Goal: Information Seeking & Learning: Check status

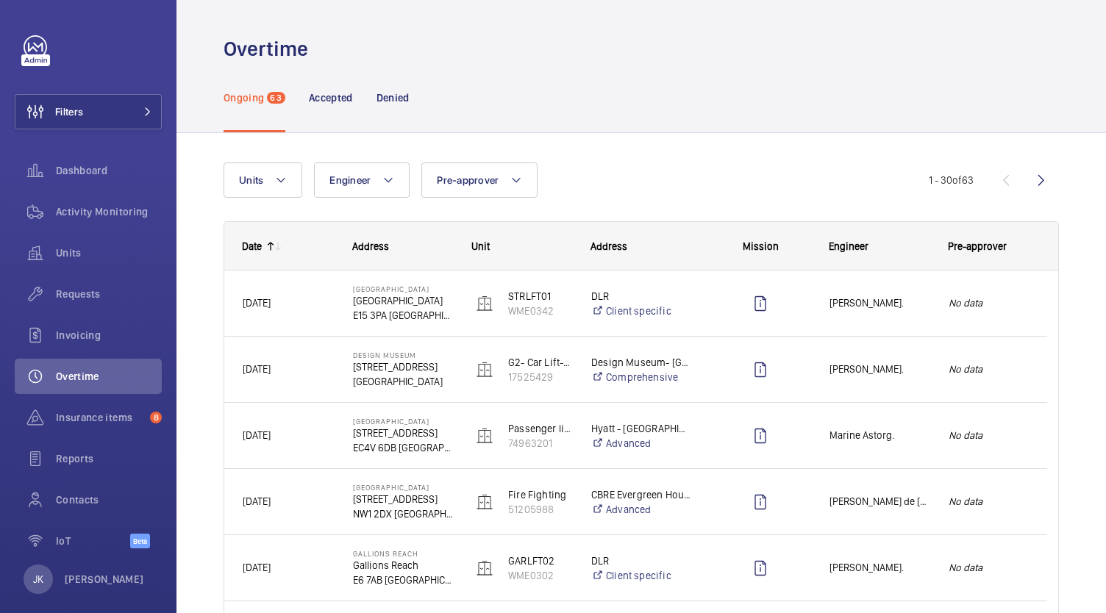
drag, startPoint x: 0, startPoint y: 0, endPoint x: 530, endPoint y: 23, distance: 530.1
click at [530, 23] on wm-front-admin-header "Overtime" at bounding box center [642, 31] width 930 height 63
drag, startPoint x: 136, startPoint y: 108, endPoint x: 330, endPoint y: 71, distance: 197.1
click at [389, 66] on div "Denied" at bounding box center [393, 98] width 33 height 70
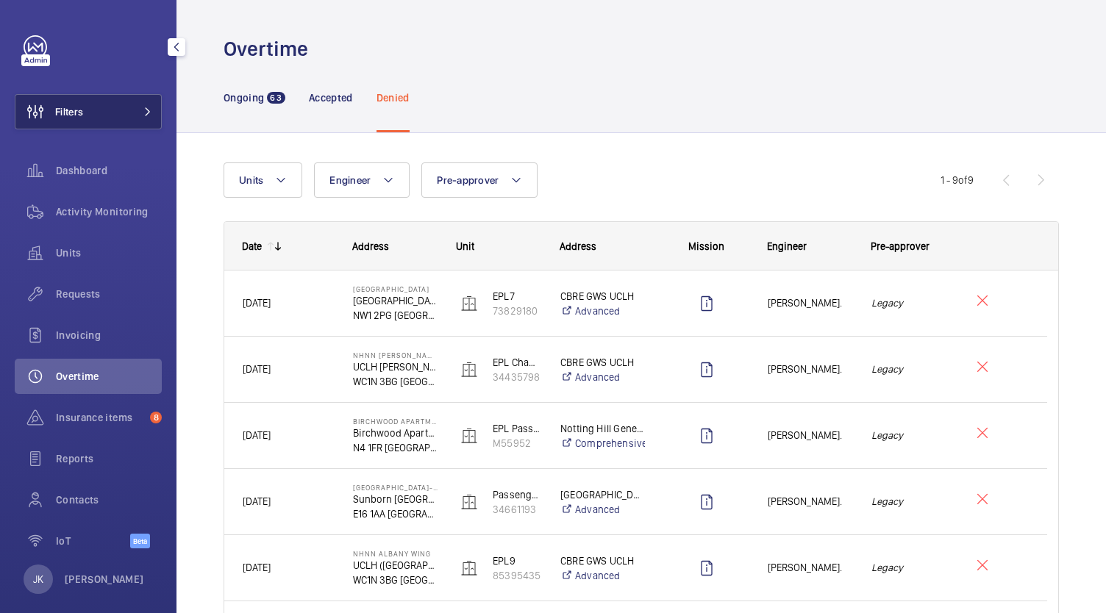
drag, startPoint x: 146, startPoint y: 125, endPoint x: 146, endPoint y: 114, distance: 11.0
drag, startPoint x: 146, startPoint y: 114, endPoint x: 86, endPoint y: 174, distance: 85.3
drag, startPoint x: 86, startPoint y: 174, endPoint x: 57, endPoint y: 166, distance: 29.8
click at [57, 166] on span "Dashboard" at bounding box center [109, 170] width 106 height 15
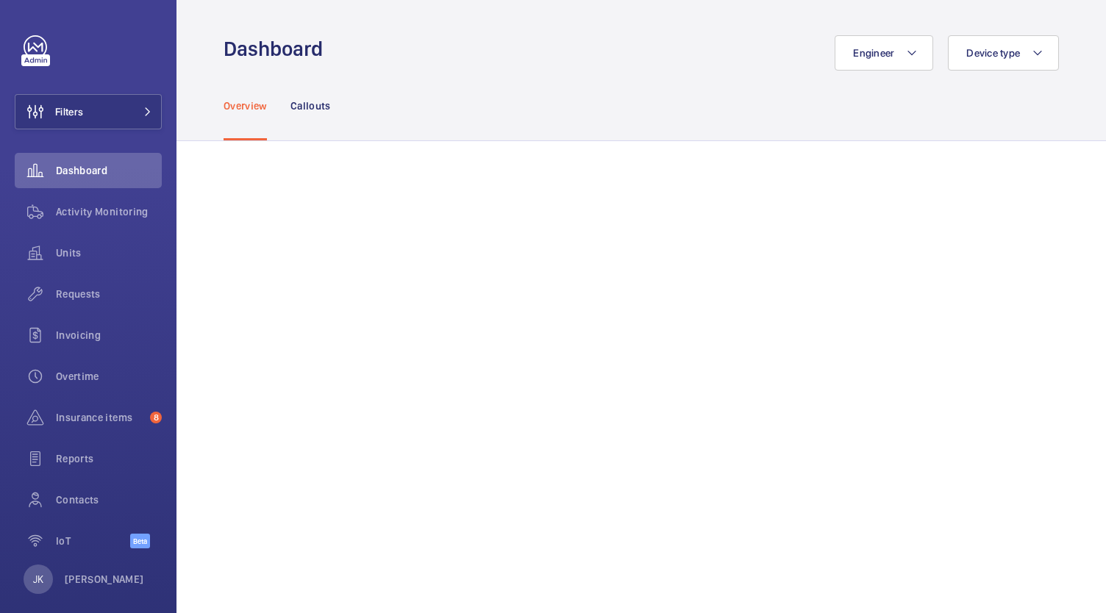
click at [235, 82] on div "Overview" at bounding box center [245, 106] width 43 height 70
click at [146, 115] on mat-icon at bounding box center [147, 111] width 9 height 9
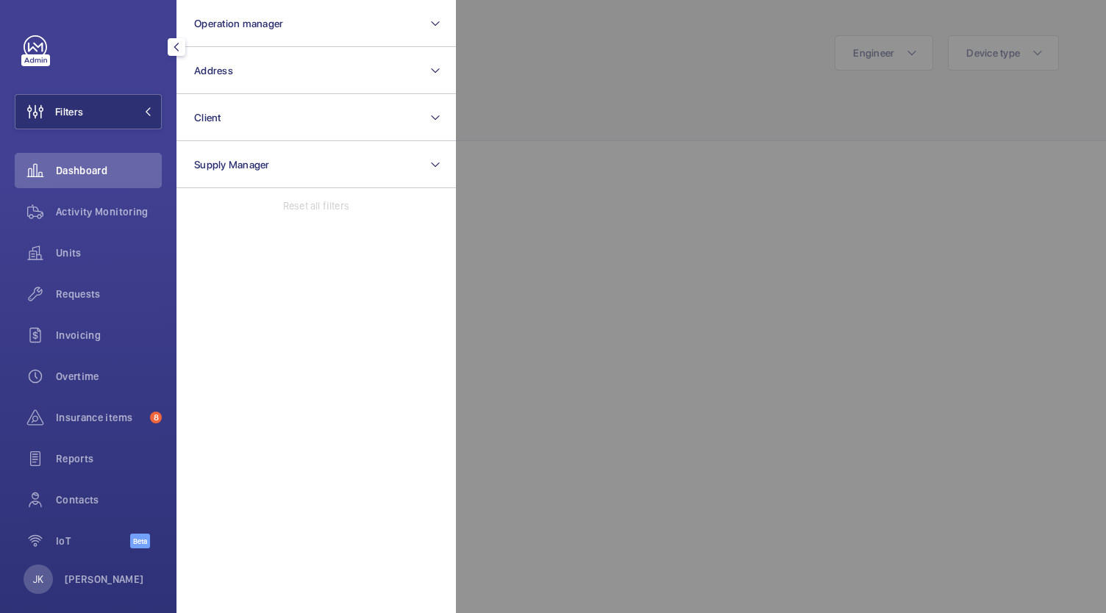
click at [617, 293] on div at bounding box center [1009, 306] width 1106 height 613
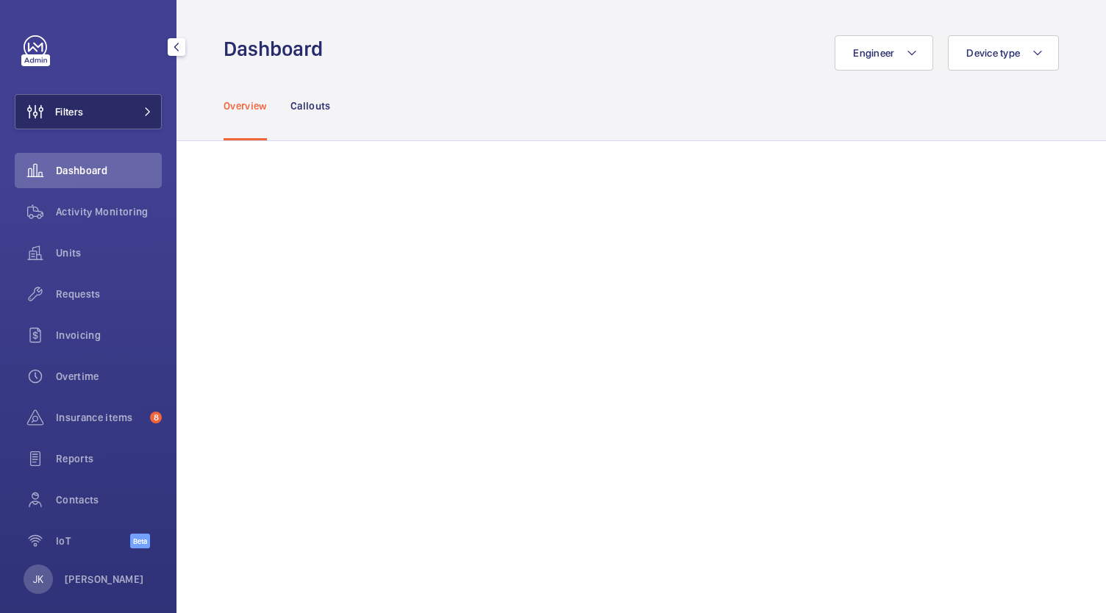
click at [143, 113] on mat-icon at bounding box center [147, 111] width 9 height 9
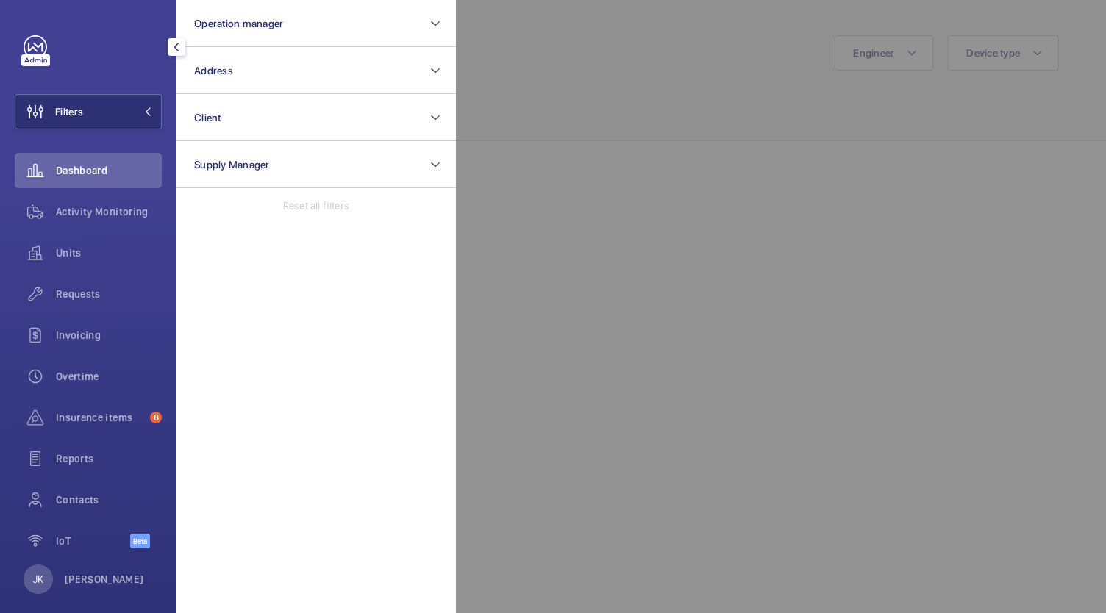
click at [711, 263] on div at bounding box center [1009, 306] width 1106 height 613
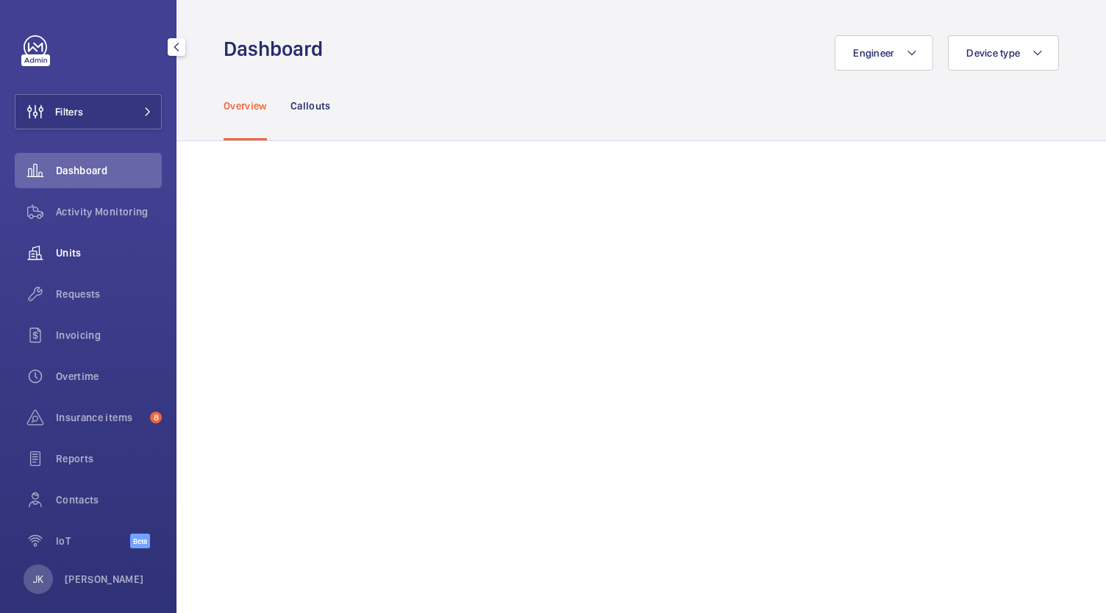
click at [85, 260] on div "Units" at bounding box center [88, 252] width 147 height 35
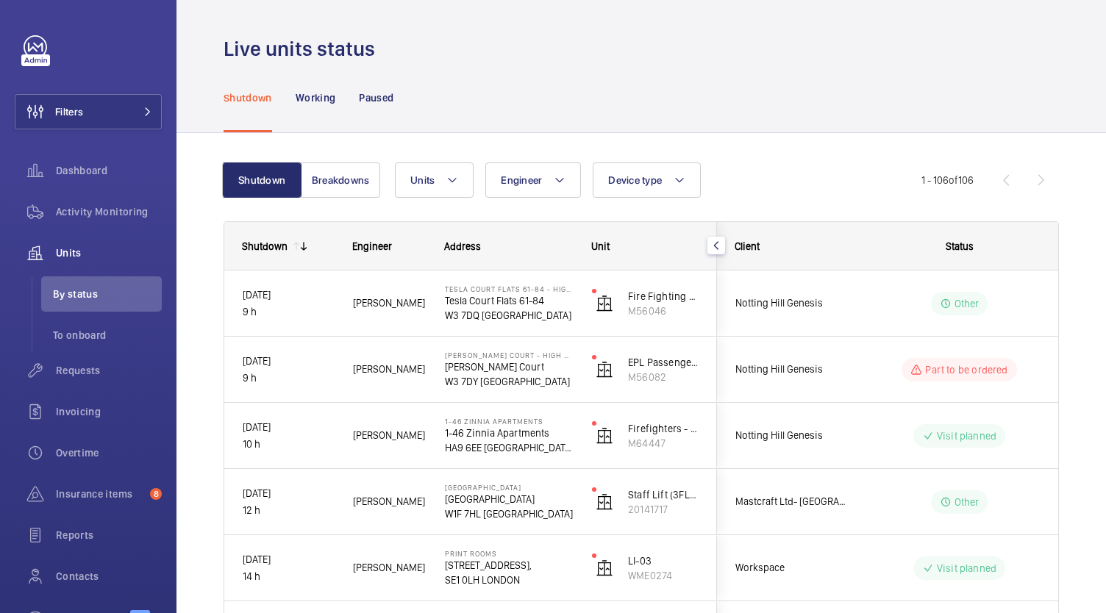
click at [304, 246] on mat-icon at bounding box center [304, 247] width 12 height 12
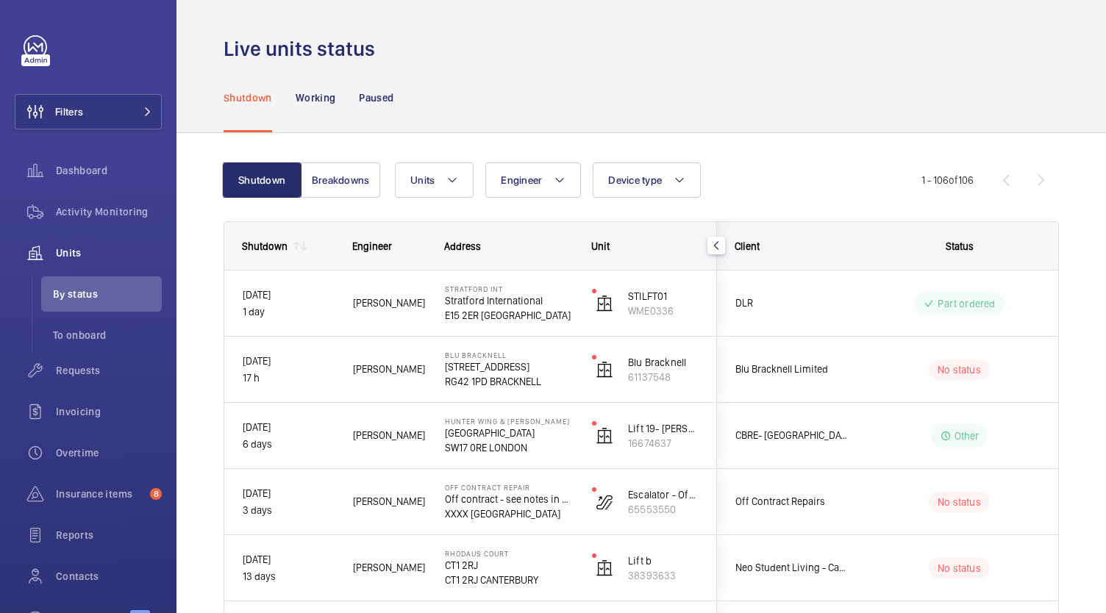
click at [298, 252] on wm-front-sortable-header-cell "Shutdown" at bounding box center [279, 246] width 110 height 47
click at [299, 243] on mat-icon at bounding box center [304, 247] width 12 height 12
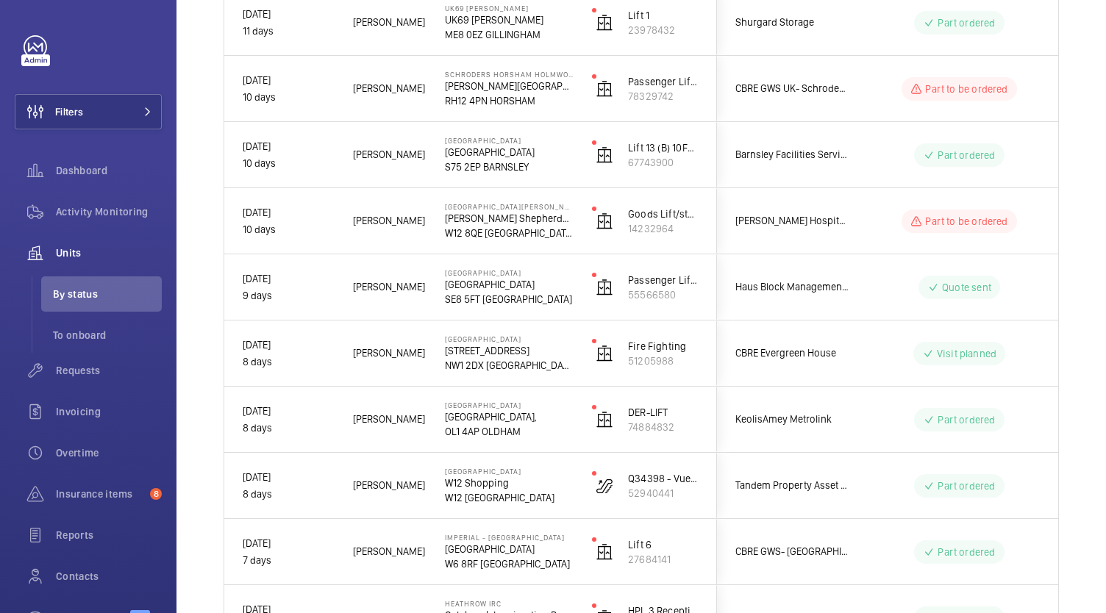
scroll to position [3463, 0]
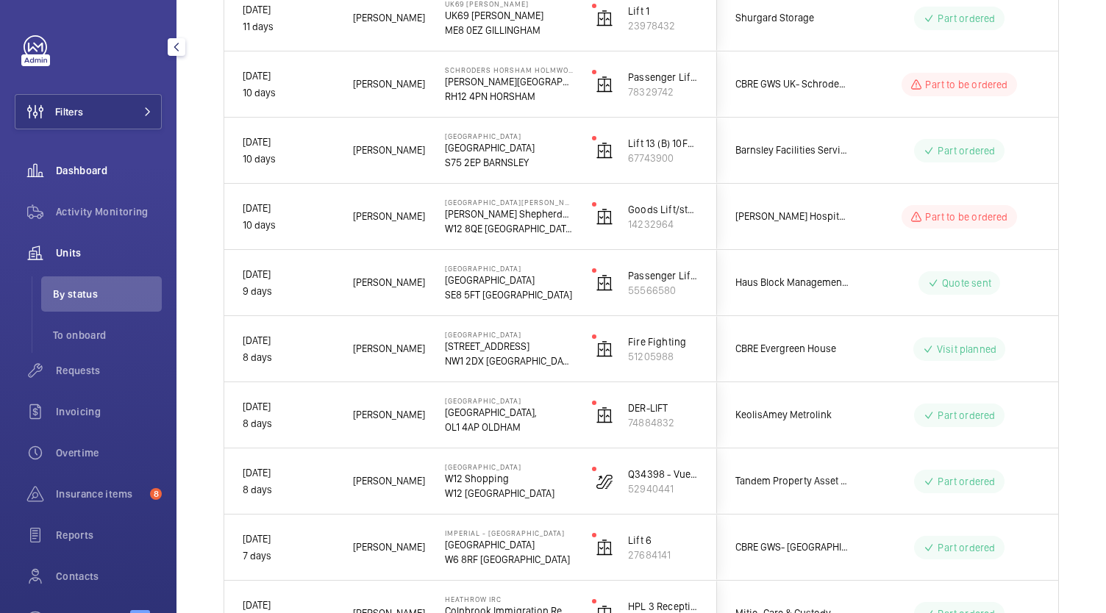
click at [90, 171] on span "Dashboard" at bounding box center [109, 170] width 106 height 15
